Goal: Communication & Community: Participate in discussion

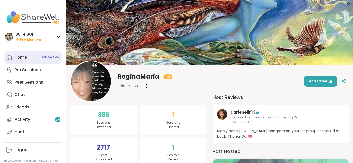
click at [16, 57] on div "Home 8 Scheduled" at bounding box center [20, 58] width 12 height 6
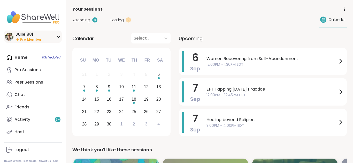
click at [10, 36] on img at bounding box center [9, 37] width 8 height 8
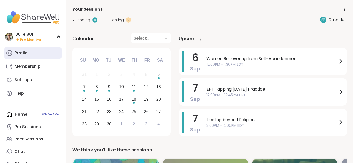
click at [10, 53] on icon at bounding box center [9, 53] width 6 height 6
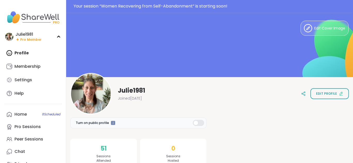
click at [25, 52] on div "Profile Membership Settings Help" at bounding box center [33, 73] width 58 height 53
click at [22, 37] on div "Julie1981" at bounding box center [29, 35] width 26 height 6
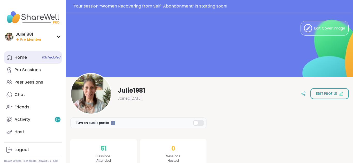
click at [26, 59] on div "Home 8 Scheduled" at bounding box center [20, 58] width 12 height 6
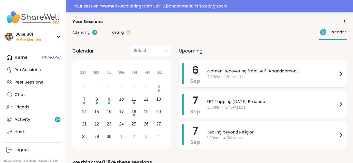
click at [239, 73] on span "Women Recovering from Self-Abandonment" at bounding box center [271, 71] width 131 height 6
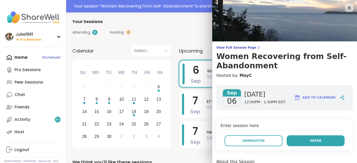
click at [319, 140] on button "Enter" at bounding box center [316, 140] width 58 height 11
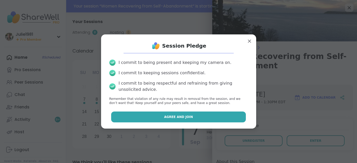
click at [162, 118] on button "Agree and Join" at bounding box center [178, 116] width 135 height 11
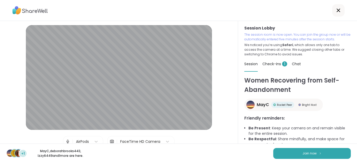
click at [338, 9] on icon at bounding box center [338, 10] width 6 height 6
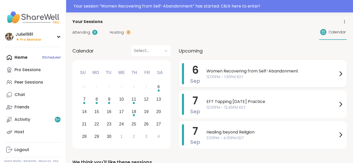
click at [237, 74] on span "12:00PM - 1:30PM EDT" at bounding box center [271, 76] width 131 height 5
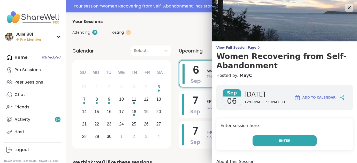
click at [281, 140] on span "Enter" at bounding box center [284, 140] width 11 height 5
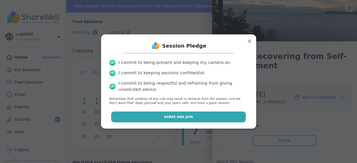
click at [202, 112] on button "Agree and Join" at bounding box center [178, 116] width 135 height 11
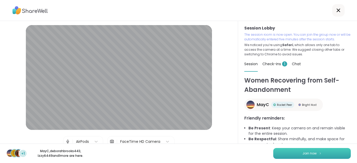
click at [314, 153] on span "Join now" at bounding box center [309, 153] width 14 height 5
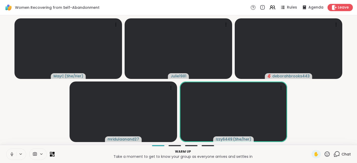
click at [13, 156] on icon at bounding box center [12, 154] width 5 height 5
click at [12, 157] on button at bounding box center [11, 154] width 10 height 11
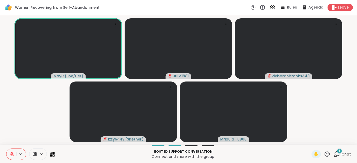
click at [337, 155] on icon at bounding box center [336, 154] width 6 height 6
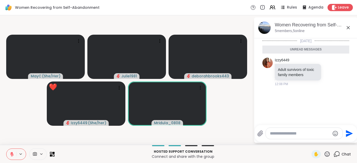
click at [328, 153] on icon at bounding box center [327, 154] width 6 height 6
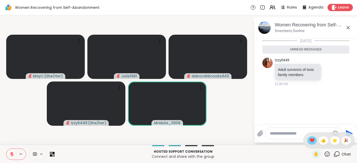
click at [312, 141] on span "❤️" at bounding box center [311, 140] width 5 height 6
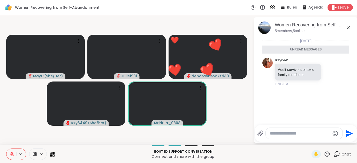
click at [328, 154] on icon at bounding box center [327, 154] width 6 height 6
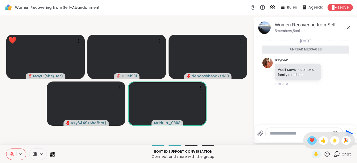
click at [310, 141] on span "❤️" at bounding box center [311, 140] width 5 height 6
click at [329, 152] on icon at bounding box center [327, 154] width 6 height 6
click at [312, 141] on span "❤️" at bounding box center [311, 140] width 5 height 6
click at [327, 153] on icon at bounding box center [327, 154] width 6 height 6
click at [334, 141] on span "🌟" at bounding box center [334, 140] width 5 height 6
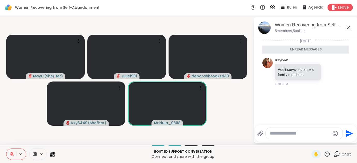
click at [329, 154] on icon at bounding box center [327, 154] width 6 height 6
click at [310, 141] on span "❤️" at bounding box center [311, 140] width 5 height 6
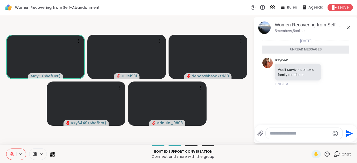
click at [281, 135] on textarea "Type your message" at bounding box center [300, 133] width 60 height 5
click at [293, 132] on textarea "Type your message" at bounding box center [300, 133] width 60 height 5
type textarea "**********"
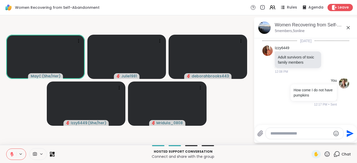
click at [329, 153] on icon at bounding box center [327, 154] width 6 height 6
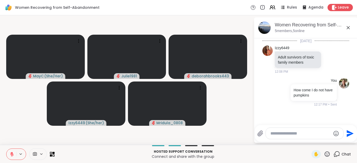
click at [275, 134] on textarea "Type your message" at bounding box center [300, 133] width 60 height 5
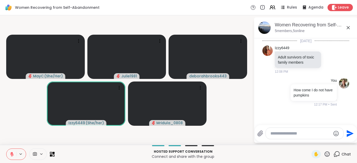
click at [282, 133] on textarea "Type your message" at bounding box center [300, 133] width 60 height 5
click at [329, 153] on icon at bounding box center [327, 153] width 5 height 5
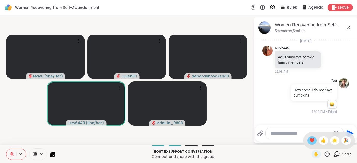
click at [312, 141] on span "❤️" at bounding box center [311, 140] width 5 height 6
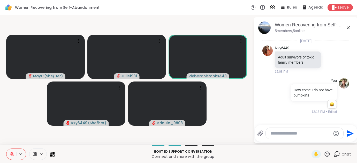
click at [328, 154] on icon at bounding box center [327, 154] width 6 height 6
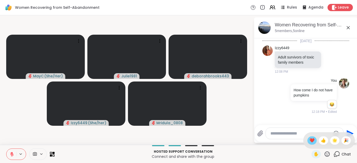
click at [312, 141] on span "❤️" at bounding box center [311, 140] width 5 height 6
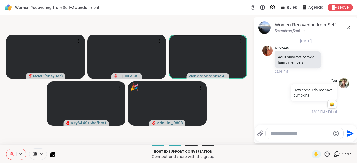
click at [326, 155] on icon at bounding box center [327, 154] width 6 height 6
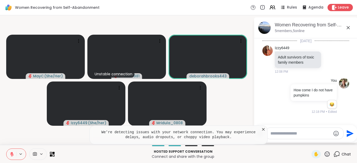
click at [263, 129] on icon at bounding box center [263, 129] width 3 height 3
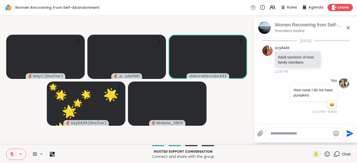
click at [326, 152] on icon at bounding box center [327, 154] width 6 height 6
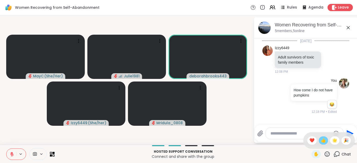
click at [325, 140] on span "👍" at bounding box center [323, 140] width 5 height 6
click at [327, 155] on icon at bounding box center [327, 154] width 6 height 6
click at [321, 139] on span "👍" at bounding box center [323, 140] width 5 height 6
click at [300, 135] on textarea "Type your message" at bounding box center [300, 133] width 60 height 5
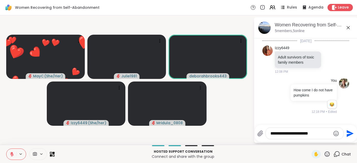
type textarea "**********"
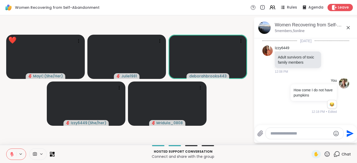
scroll to position [32, 0]
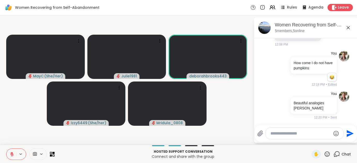
click at [328, 154] on icon at bounding box center [327, 154] width 6 height 6
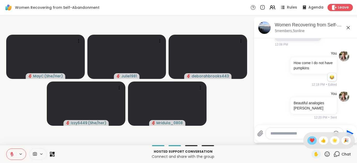
click at [313, 137] on span "❤️" at bounding box center [311, 140] width 5 height 6
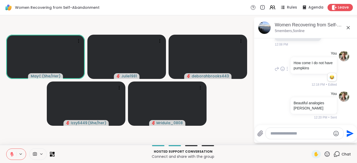
scroll to position [39, 0]
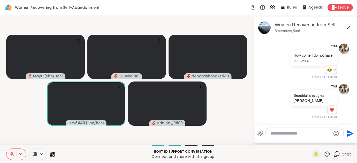
click at [328, 152] on icon at bounding box center [327, 154] width 6 height 6
click at [310, 137] on span "❤️" at bounding box center [311, 140] width 5 height 6
click at [328, 154] on icon at bounding box center [327, 154] width 6 height 6
click at [310, 140] on span "❤️" at bounding box center [311, 140] width 5 height 6
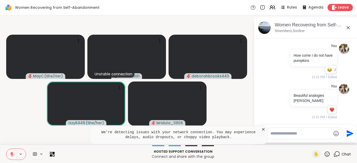
click at [327, 154] on icon at bounding box center [327, 154] width 6 height 6
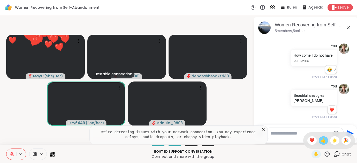
click at [324, 142] on span "👍" at bounding box center [323, 140] width 5 height 6
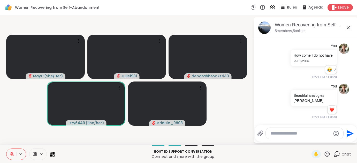
click at [329, 155] on icon at bounding box center [327, 154] width 6 height 6
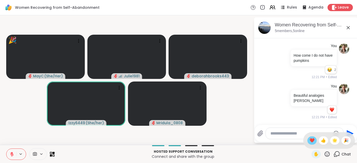
click at [312, 140] on span "❤️" at bounding box center [311, 140] width 5 height 6
click at [327, 155] on icon at bounding box center [327, 153] width 5 height 5
click at [332, 140] on span "🌟" at bounding box center [334, 140] width 5 height 6
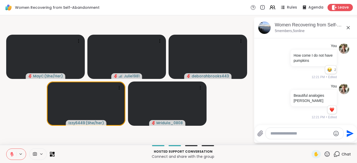
click at [329, 155] on icon at bounding box center [327, 153] width 5 height 5
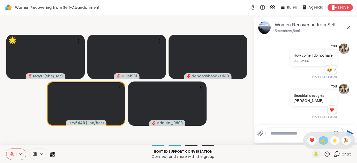
click at [321, 142] on span "👍" at bounding box center [323, 140] width 5 height 6
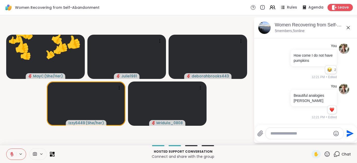
click at [327, 153] on icon at bounding box center [327, 154] width 6 height 6
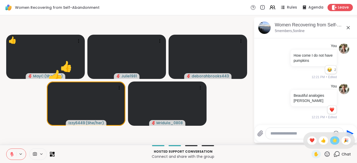
click at [333, 143] on span "🌟" at bounding box center [334, 140] width 5 height 6
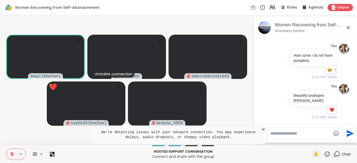
click at [328, 154] on icon at bounding box center [327, 154] width 6 height 6
click at [314, 142] on div "❤️" at bounding box center [311, 140] width 9 height 8
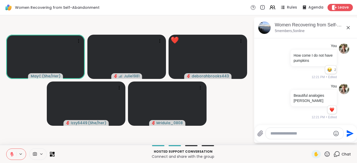
click at [13, 153] on icon at bounding box center [12, 154] width 5 height 5
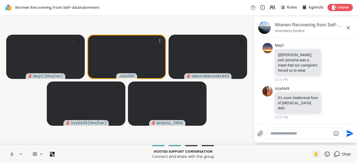
scroll to position [167, 0]
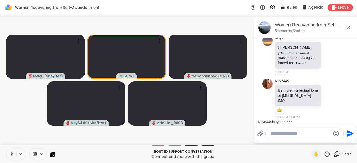
click at [12, 154] on icon at bounding box center [12, 154] width 5 height 5
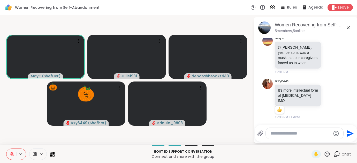
click at [325, 155] on icon at bounding box center [327, 154] width 6 height 6
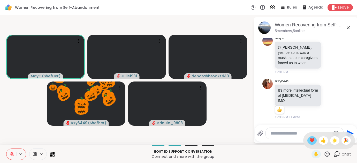
click at [310, 138] on span "❤️" at bounding box center [311, 140] width 5 height 6
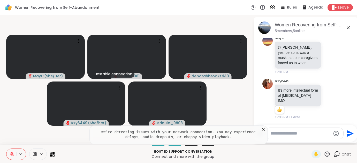
click at [264, 130] on icon at bounding box center [263, 129] width 5 height 5
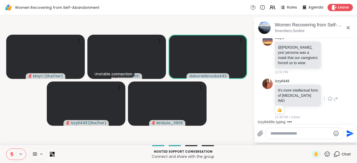
click at [328, 99] on icon at bounding box center [330, 98] width 5 height 5
click at [328, 91] on div "Select Reaction: Heart" at bounding box center [330, 90] width 5 height 5
click at [328, 55] on icon at bounding box center [330, 54] width 5 height 5
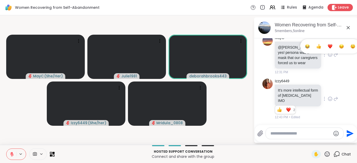
click at [328, 49] on div "Select Reaction: Heart" at bounding box center [330, 46] width 5 height 5
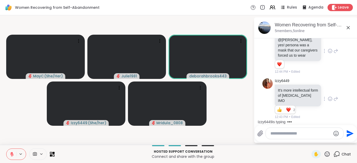
scroll to position [232, 0]
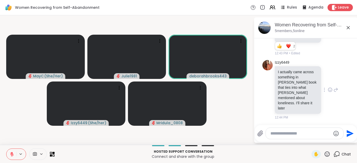
click at [328, 91] on icon at bounding box center [330, 90] width 4 height 4
click at [328, 84] on div "Select Reaction: Heart" at bounding box center [330, 81] width 5 height 5
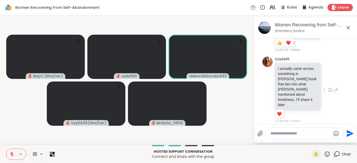
scroll to position [240, 0]
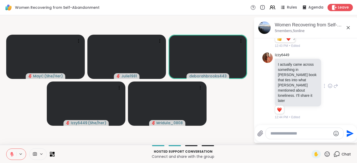
click at [333, 88] on icon at bounding box center [335, 86] width 5 height 6
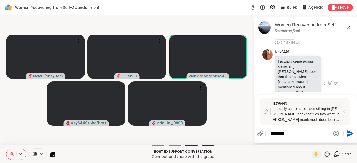
type textarea "**********"
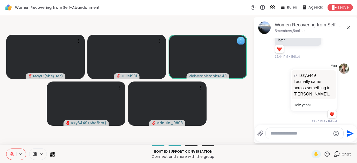
scroll to position [304, 0]
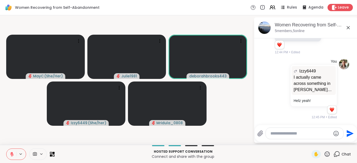
click at [330, 155] on icon at bounding box center [327, 154] width 6 height 6
click at [348, 139] on span "🎉" at bounding box center [345, 140] width 5 height 6
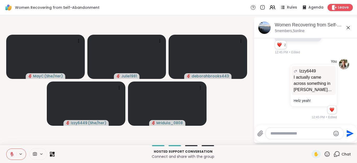
click at [328, 155] on icon at bounding box center [327, 154] width 6 height 6
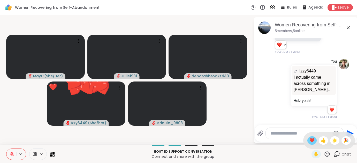
click at [314, 142] on div "❤️" at bounding box center [311, 140] width 9 height 8
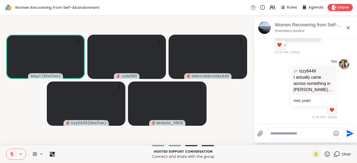
click at [327, 155] on icon at bounding box center [327, 153] width 5 height 5
click at [310, 141] on span "❤️" at bounding box center [311, 140] width 5 height 6
click at [326, 152] on icon at bounding box center [327, 153] width 5 height 5
click at [314, 141] on div "❤️" at bounding box center [311, 140] width 9 height 8
click at [288, 131] on textarea "Type your message" at bounding box center [300, 133] width 60 height 5
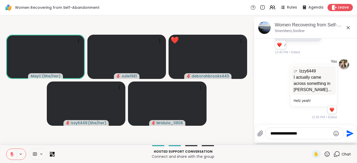
type textarea "**********"
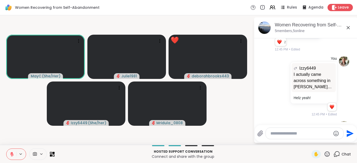
scroll to position [332, 0]
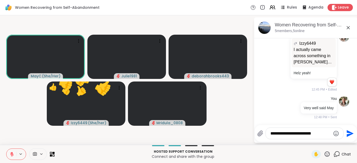
type textarea "**********"
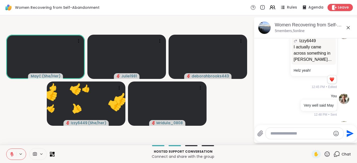
scroll to position [364, 0]
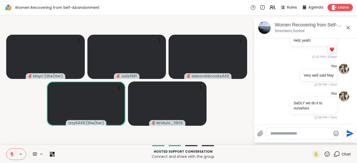
click at [327, 155] on icon at bounding box center [327, 154] width 6 height 6
click at [332, 138] on span "🌟" at bounding box center [334, 140] width 5 height 6
click at [283, 133] on textarea "Type your message" at bounding box center [300, 133] width 60 height 5
click at [326, 152] on icon at bounding box center [327, 154] width 6 height 6
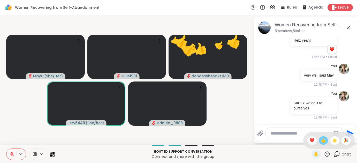
click at [320, 138] on div "👍" at bounding box center [323, 140] width 9 height 8
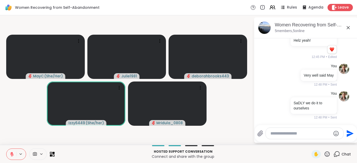
click at [283, 131] on textarea "Type your message" at bounding box center [300, 133] width 60 height 5
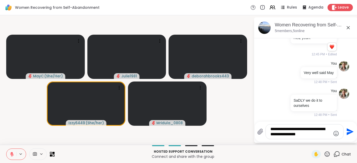
click at [328, 129] on textarea "**********" at bounding box center [300, 131] width 60 height 10
click at [323, 134] on textarea "**********" at bounding box center [300, 131] width 60 height 10
type textarea "**********"
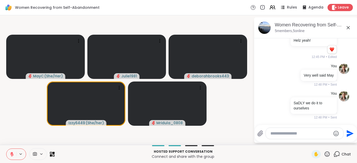
scroll to position [412, 0]
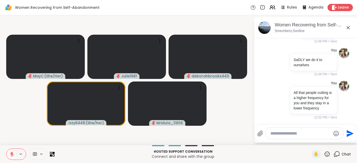
type textarea "*"
click at [327, 153] on icon at bounding box center [327, 154] width 6 height 6
click at [314, 141] on div "❤️" at bounding box center [311, 140] width 9 height 8
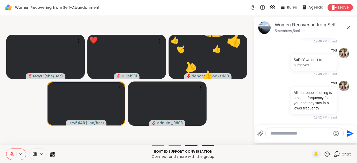
click at [293, 135] on textarea "Type your message" at bounding box center [300, 133] width 60 height 5
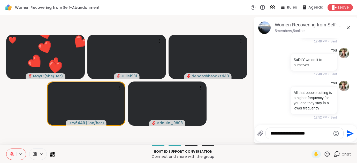
type textarea "**********"
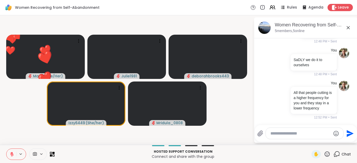
scroll to position [445, 0]
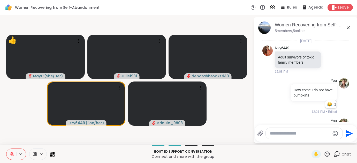
scroll to position [445, 0]
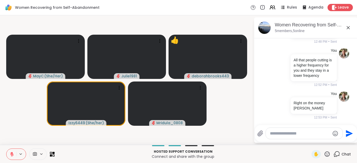
click at [328, 156] on icon at bounding box center [327, 154] width 6 height 6
click at [321, 143] on span "👍" at bounding box center [323, 140] width 5 height 6
click at [327, 154] on icon at bounding box center [327, 154] width 6 height 6
click at [335, 140] on span "🌟" at bounding box center [334, 140] width 5 height 6
click at [329, 154] on icon at bounding box center [327, 154] width 6 height 6
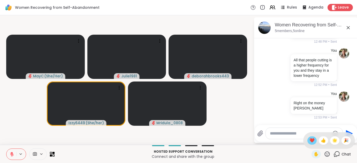
click at [311, 141] on span "❤️" at bounding box center [311, 140] width 5 height 6
click at [299, 134] on textarea "Type your message" at bounding box center [300, 133] width 60 height 5
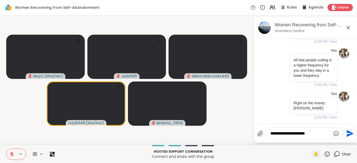
type textarea "**********"
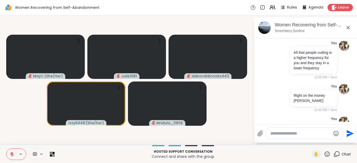
scroll to position [477, 0]
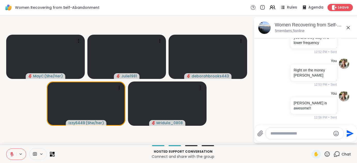
click at [328, 154] on icon at bounding box center [327, 154] width 6 height 6
click at [324, 138] on span "👍" at bounding box center [323, 140] width 5 height 6
click at [327, 153] on icon at bounding box center [327, 154] width 6 height 6
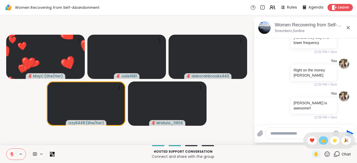
click at [323, 141] on span "👍" at bounding box center [323, 140] width 5 height 6
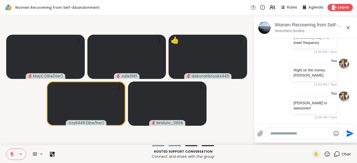
click at [296, 132] on textarea "Type your message" at bounding box center [300, 133] width 60 height 5
click at [329, 157] on icon at bounding box center [327, 154] width 6 height 6
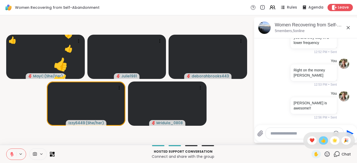
click at [323, 140] on span "👍" at bounding box center [323, 140] width 5 height 6
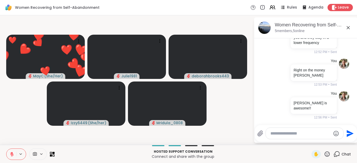
click at [304, 136] on textarea "Type your message" at bounding box center [300, 133] width 60 height 5
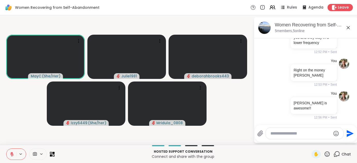
click at [328, 155] on icon at bounding box center [327, 153] width 5 height 5
click at [286, 134] on textarea "Type your message" at bounding box center [300, 133] width 60 height 5
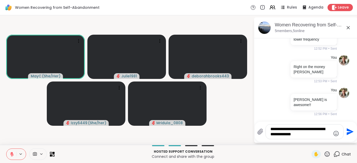
type textarea "**********"
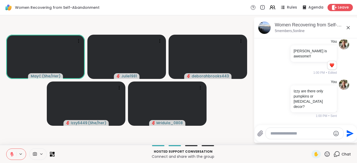
scroll to position [604, 0]
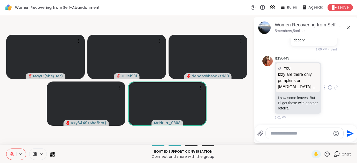
click at [328, 87] on icon at bounding box center [330, 87] width 5 height 5
click at [328, 78] on div "Select Reaction: Heart" at bounding box center [330, 79] width 5 height 5
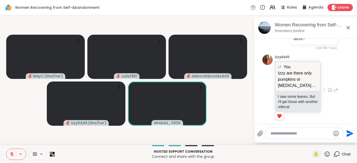
scroll to position [612, 0]
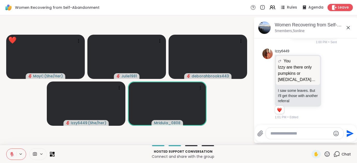
click at [329, 156] on icon at bounding box center [327, 153] width 5 height 5
click at [311, 142] on span "❤️" at bounding box center [311, 140] width 5 height 6
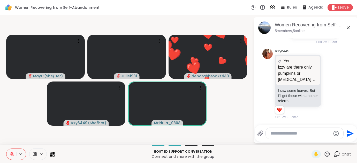
click at [326, 154] on icon at bounding box center [327, 154] width 6 height 6
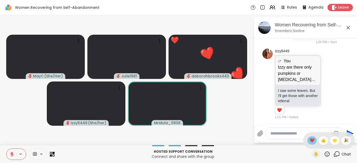
click at [312, 141] on span "❤️" at bounding box center [311, 140] width 5 height 6
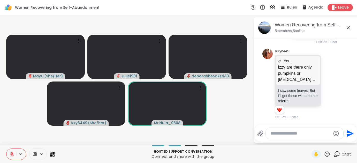
click at [298, 138] on div at bounding box center [305, 133] width 78 height 11
click at [298, 136] on textarea "Type your message" at bounding box center [300, 133] width 60 height 5
type textarea "**********"
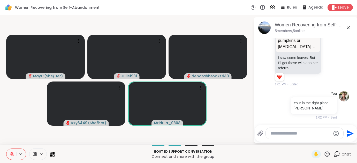
scroll to position [651, 0]
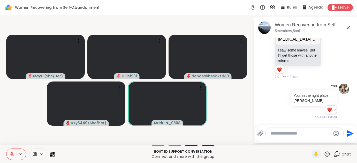
click at [326, 152] on icon at bounding box center [327, 154] width 6 height 6
click at [309, 140] on span "❤️" at bounding box center [311, 140] width 5 height 6
click at [326, 153] on icon at bounding box center [327, 153] width 5 height 5
click at [309, 140] on span "❤️" at bounding box center [311, 140] width 5 height 6
click at [327, 153] on icon at bounding box center [327, 154] width 6 height 6
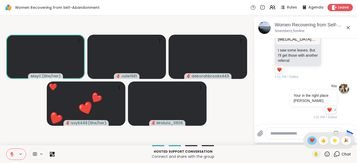
click at [313, 142] on span "❤️" at bounding box center [311, 140] width 5 height 6
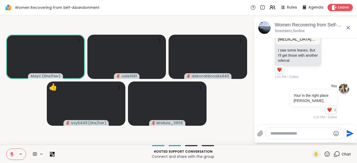
click at [328, 154] on icon at bounding box center [327, 154] width 6 height 6
click at [323, 143] on span "👍" at bounding box center [323, 140] width 5 height 6
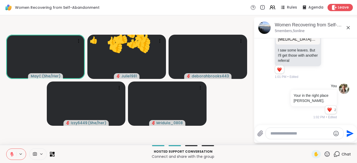
click at [307, 129] on div at bounding box center [305, 133] width 78 height 11
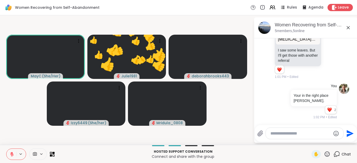
click at [303, 135] on textarea "Type your message" at bounding box center [300, 133] width 60 height 5
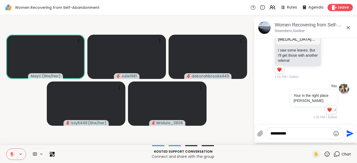
type textarea "**********"
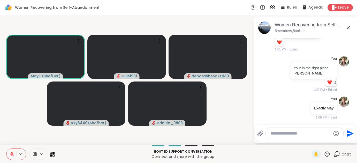
scroll to position [722, 0]
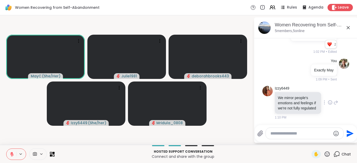
click at [328, 100] on icon at bounding box center [330, 102] width 5 height 5
click at [316, 94] on div "Select Reaction: Thumbs up" at bounding box center [318, 94] width 5 height 5
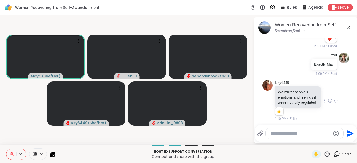
scroll to position [729, 0]
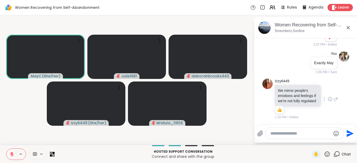
click at [333, 96] on icon at bounding box center [335, 99] width 5 height 6
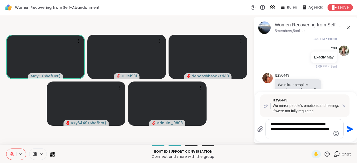
type textarea "**********"
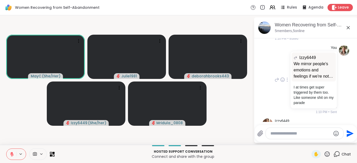
scroll to position [895, 0]
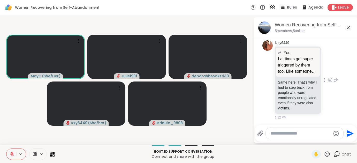
click at [333, 81] on icon at bounding box center [335, 80] width 5 height 6
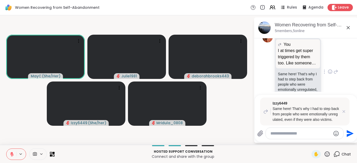
type textarea "*"
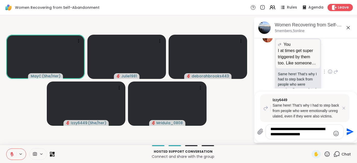
type textarea "**********"
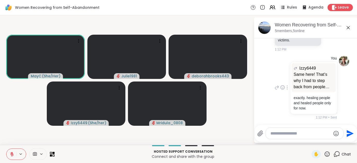
scroll to position [978, 0]
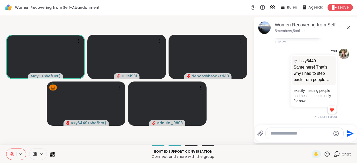
click at [328, 153] on icon at bounding box center [327, 153] width 5 height 5
click at [324, 142] on span "👍" at bounding box center [323, 140] width 5 height 6
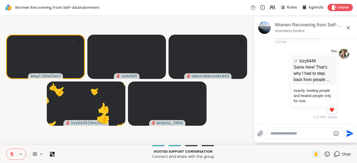
click at [327, 153] on icon at bounding box center [327, 154] width 6 height 6
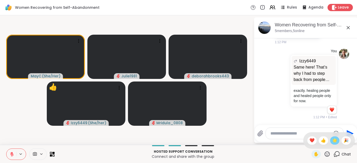
click at [334, 141] on span "🌟" at bounding box center [334, 140] width 5 height 6
click at [327, 155] on icon at bounding box center [327, 153] width 5 height 5
click at [310, 139] on span "❤️" at bounding box center [311, 140] width 5 height 6
click at [274, 134] on textarea "Type your message" at bounding box center [300, 133] width 60 height 5
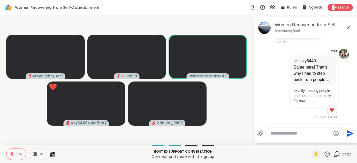
click at [328, 153] on icon at bounding box center [327, 153] width 5 height 5
click at [310, 140] on span "❤️" at bounding box center [311, 140] width 5 height 6
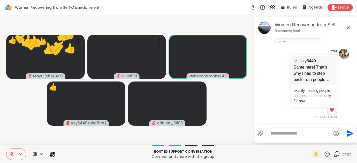
click at [327, 153] on icon at bounding box center [327, 154] width 6 height 6
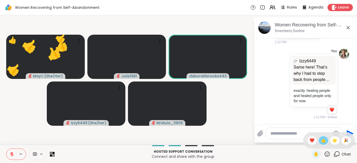
click at [323, 143] on span "👍" at bounding box center [323, 140] width 5 height 6
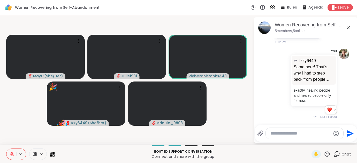
click at [326, 153] on icon at bounding box center [327, 154] width 6 height 6
click at [322, 140] on span "👍" at bounding box center [323, 140] width 5 height 6
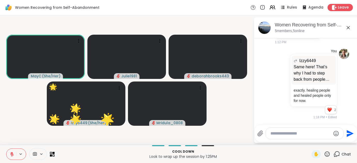
click at [329, 153] on icon at bounding box center [327, 154] width 6 height 6
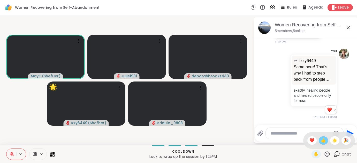
click at [320, 142] on div "👍" at bounding box center [323, 140] width 9 height 8
click at [11, 154] on icon at bounding box center [12, 154] width 4 height 4
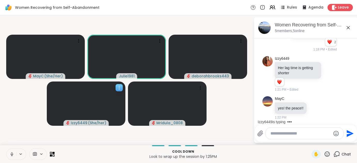
scroll to position [1085, 0]
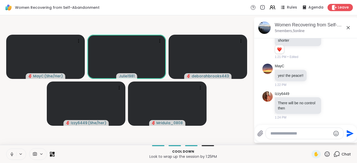
click at [11, 155] on icon at bounding box center [12, 154] width 5 height 5
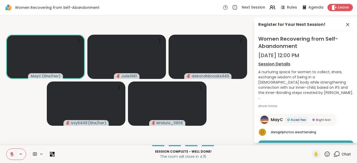
scroll to position [26, 0]
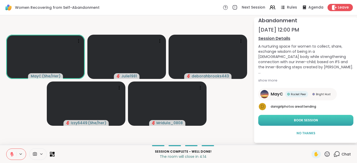
click at [287, 120] on button "Book Session" at bounding box center [305, 120] width 95 height 11
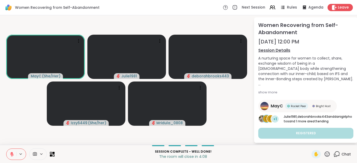
click at [338, 154] on icon at bounding box center [336, 154] width 6 height 6
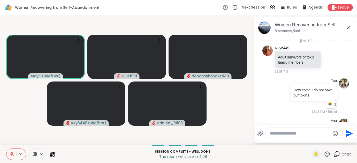
scroll to position [1085, 0]
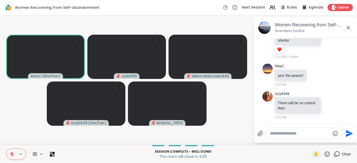
click at [290, 135] on textarea "Type your message" at bounding box center [300, 133] width 60 height 5
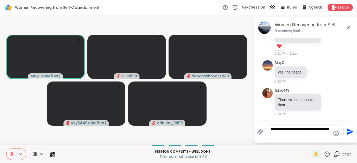
click at [304, 128] on textarea "**********" at bounding box center [300, 131] width 60 height 10
type textarea "**********"
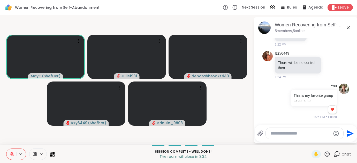
scroll to position [1124, 0]
click at [300, 135] on textarea "Type your message" at bounding box center [300, 133] width 60 height 5
type textarea "**********"
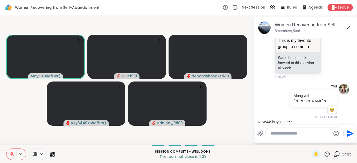
scroll to position [1276, 0]
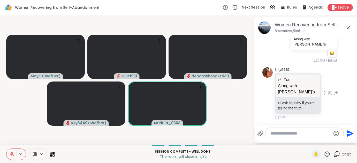
click at [333, 94] on icon at bounding box center [335, 93] width 5 height 6
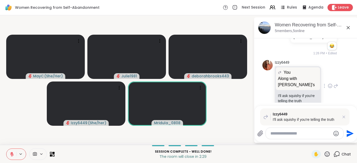
type textarea "*"
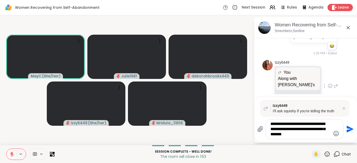
type textarea "**********"
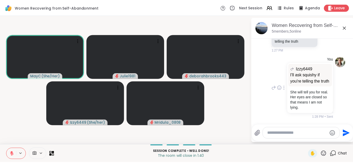
scroll to position [1361, 0]
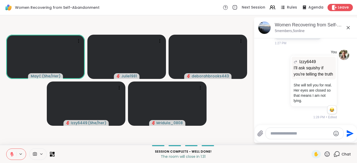
click at [13, 156] on icon at bounding box center [12, 154] width 5 height 5
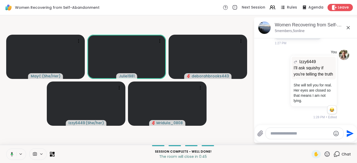
click at [13, 155] on icon at bounding box center [11, 154] width 5 height 5
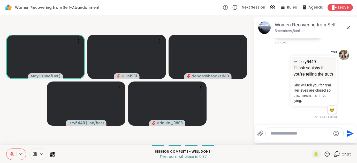
click at [13, 155] on icon at bounding box center [12, 154] width 5 height 5
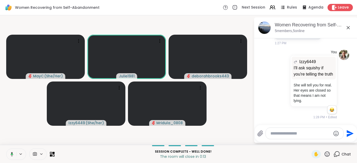
click at [13, 155] on button at bounding box center [11, 154] width 11 height 11
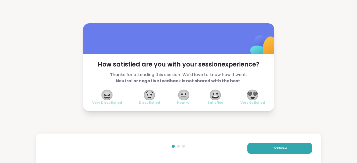
click at [252, 95] on span "😍" at bounding box center [252, 94] width 13 height 9
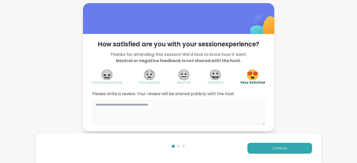
click at [212, 115] on textarea at bounding box center [178, 112] width 173 height 25
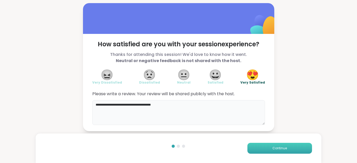
type textarea "**********"
click at [284, 148] on span "Continue" at bounding box center [279, 148] width 14 height 5
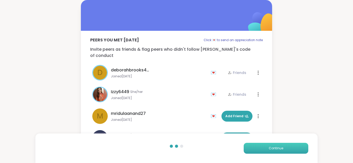
click at [288, 148] on button "Continue" at bounding box center [276, 148] width 65 height 11
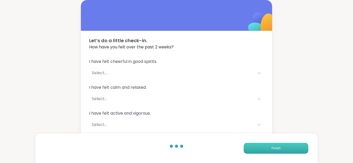
click at [266, 148] on button "Finish" at bounding box center [276, 148] width 65 height 11
